Goal: Task Accomplishment & Management: Manage account settings

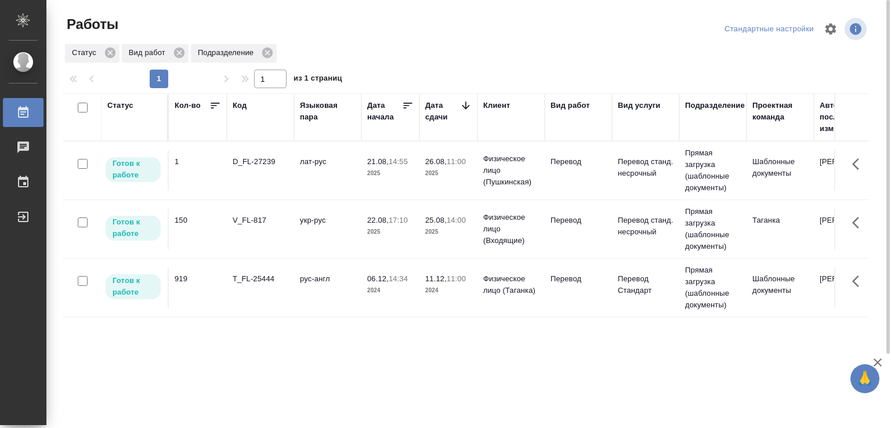
click at [287, 225] on div "V_FL-817" at bounding box center [261, 221] width 56 height 12
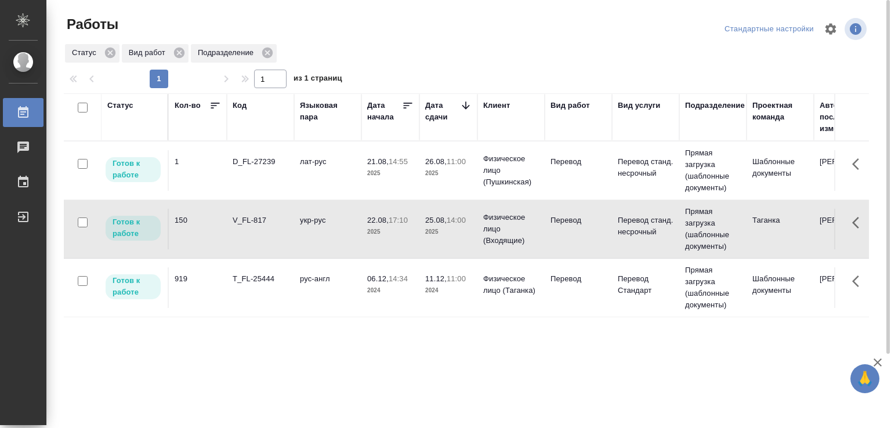
click at [287, 225] on div "V_FL-817" at bounding box center [261, 221] width 56 height 12
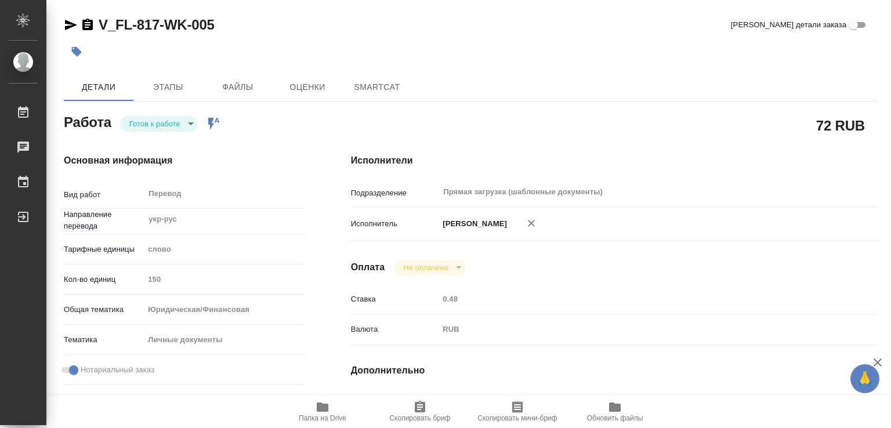
type textarea "x"
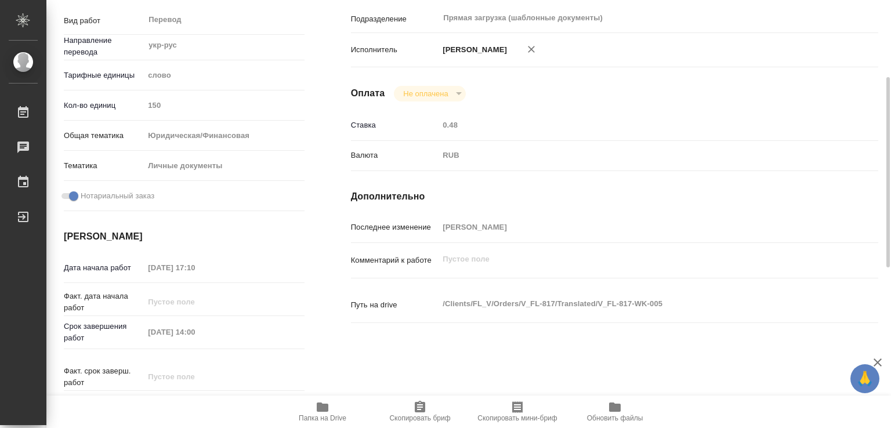
type textarea "x"
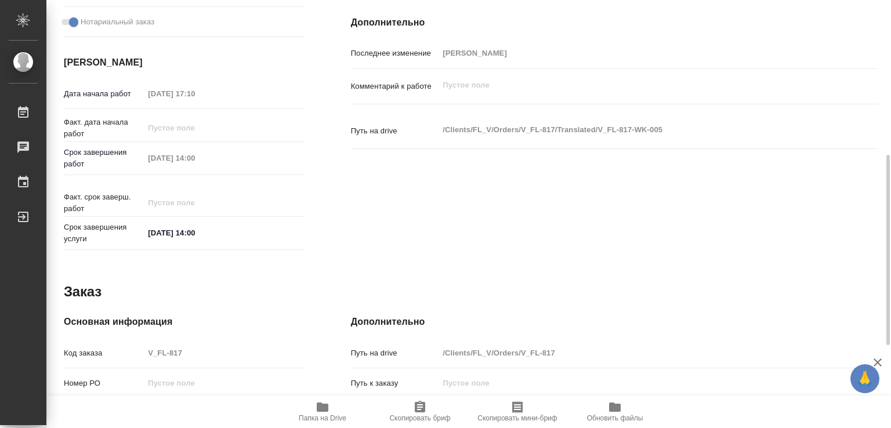
scroll to position [534, 0]
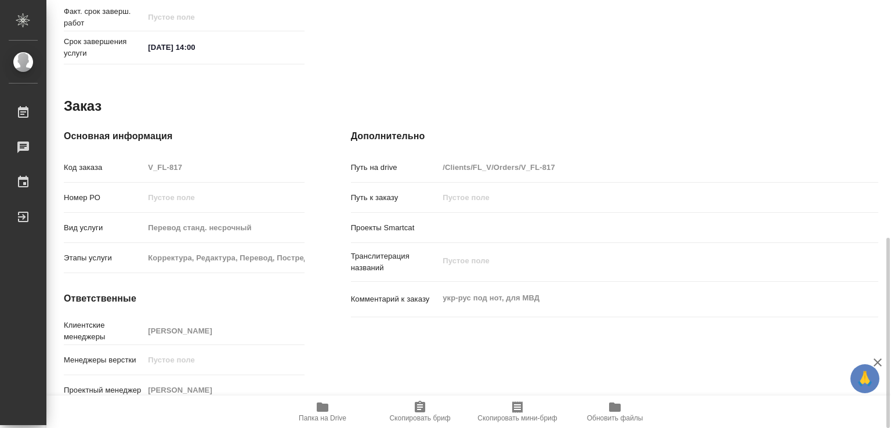
type textarea "x"
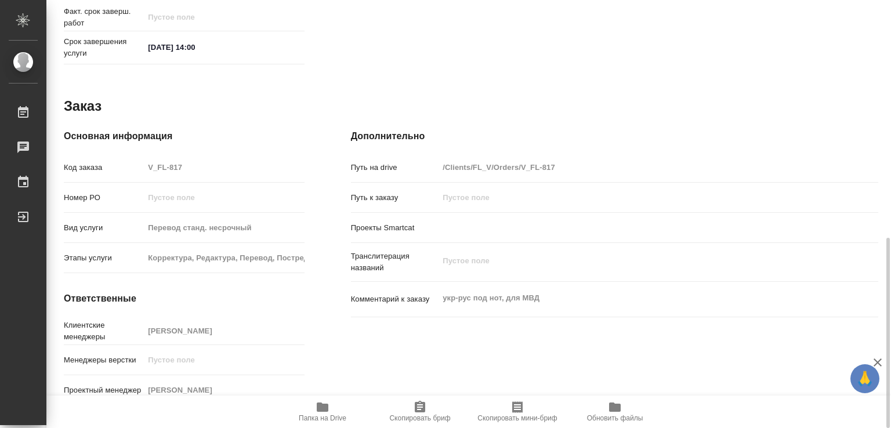
click at [318, 413] on icon "button" at bounding box center [323, 407] width 14 height 14
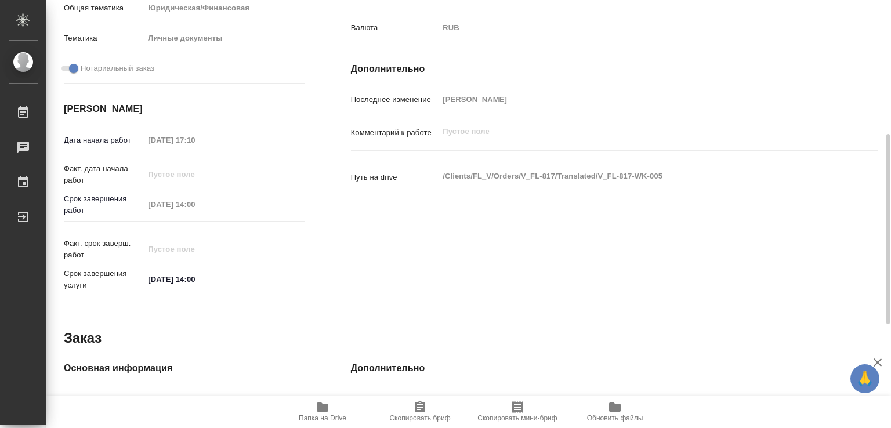
scroll to position [0, 0]
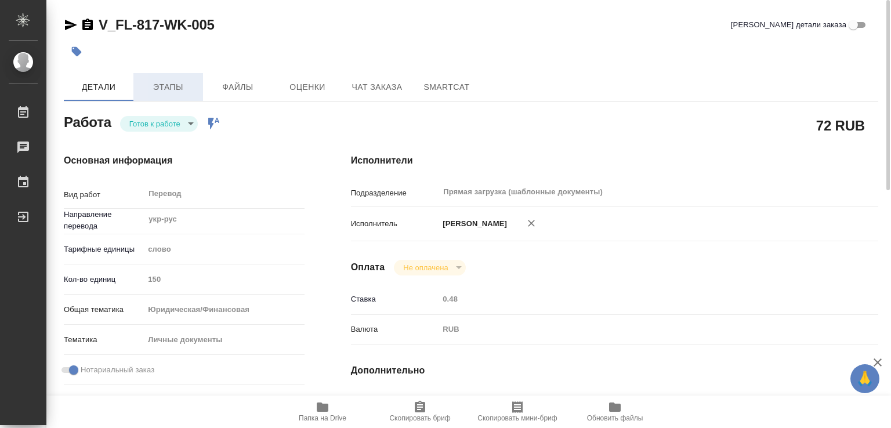
click at [172, 77] on button "Этапы" at bounding box center [168, 87] width 70 height 28
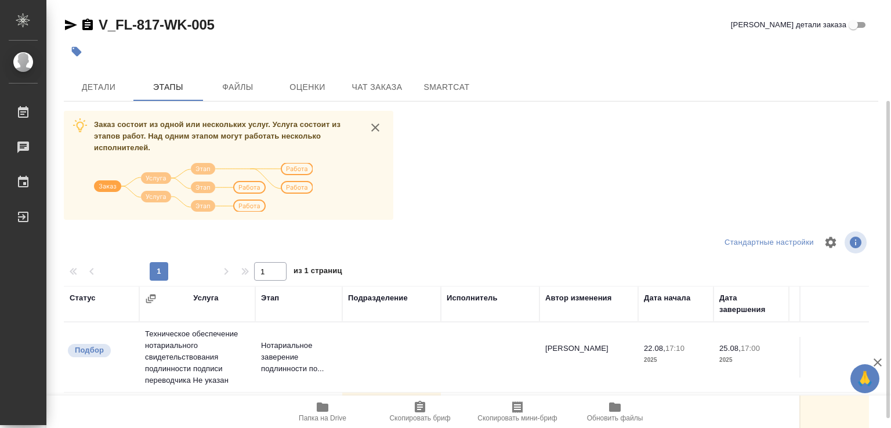
scroll to position [58, 0]
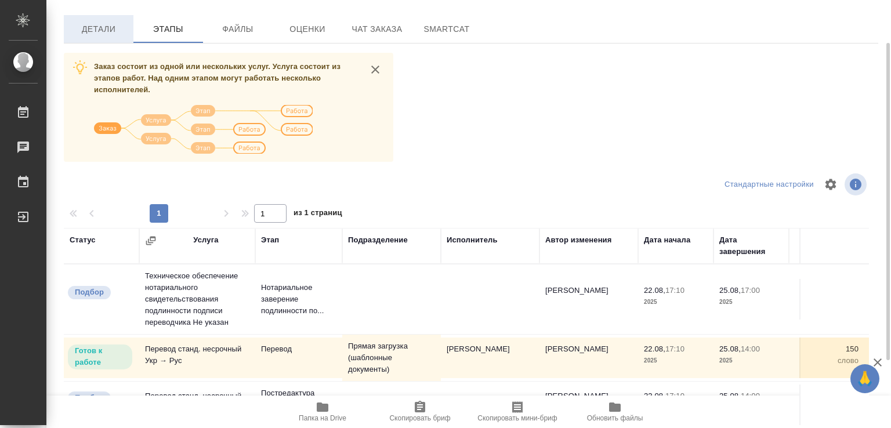
click at [102, 38] on button "Детали" at bounding box center [99, 29] width 70 height 28
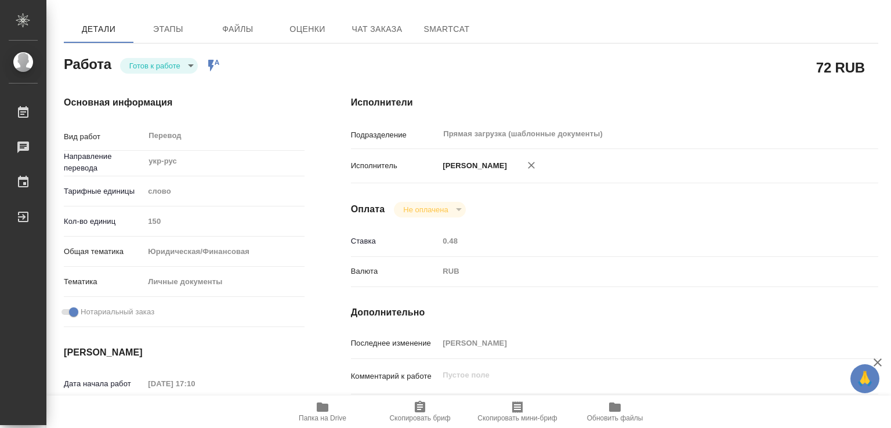
type textarea "x"
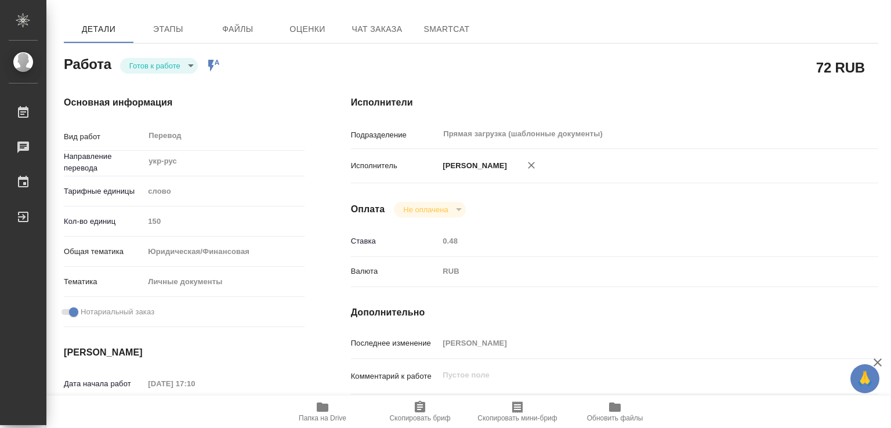
type textarea "x"
